Goal: Task Accomplishment & Management: Manage account settings

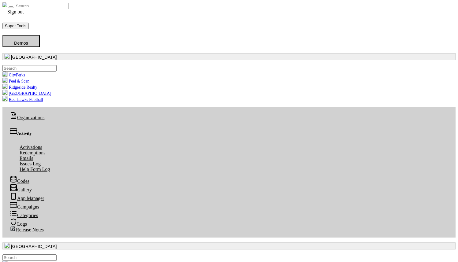
scroll to position [86, 0]
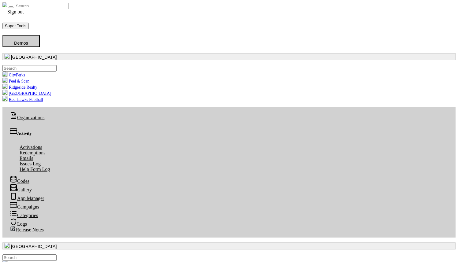
scroll to position [2, 0]
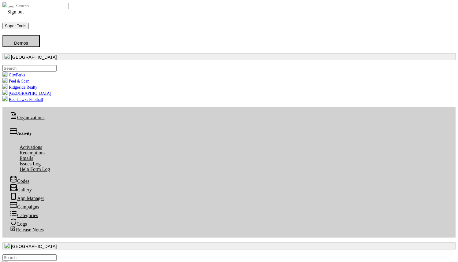
scroll to position [2, 0]
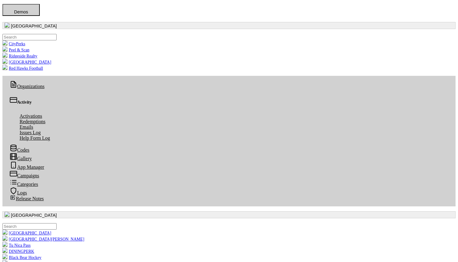
scroll to position [33, 0]
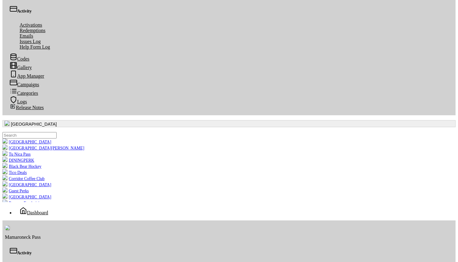
scroll to position [125, 0]
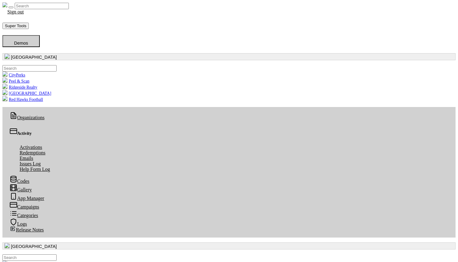
scroll to position [2, 0]
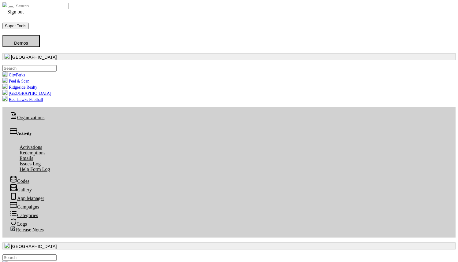
scroll to position [2, 0]
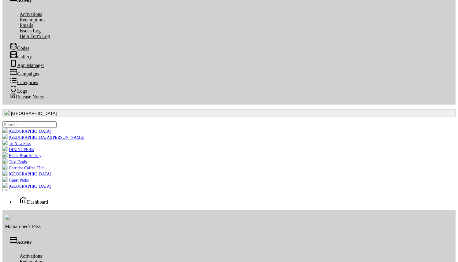
scroll to position [137, 0]
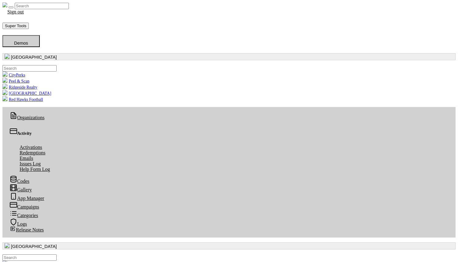
scroll to position [2, 0]
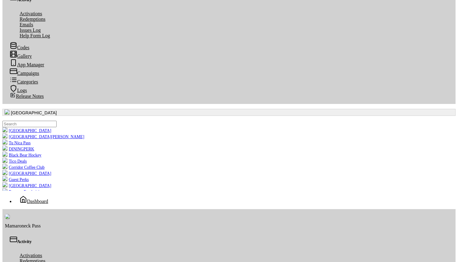
scroll to position [134, 0]
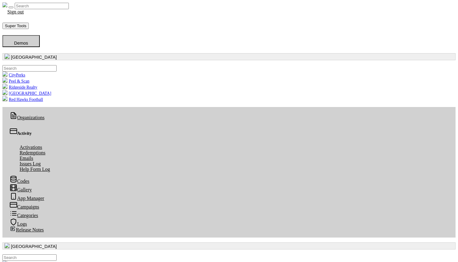
scroll to position [2, 0]
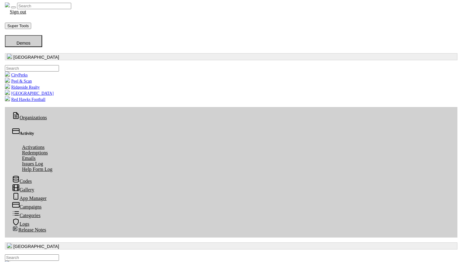
scroll to position [2, 0]
